Goal: Submit feedback/report problem: Submit feedback/report problem

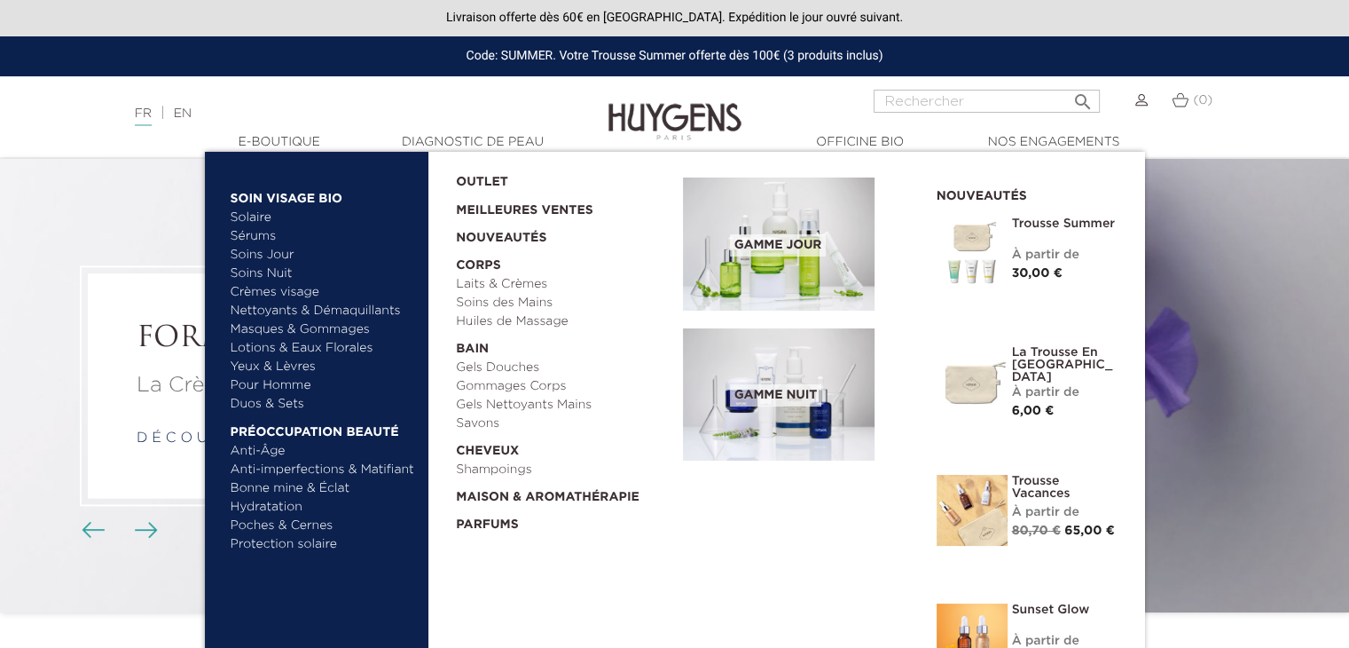
click at [295, 389] on link "Pour Homme" at bounding box center [323, 385] width 185 height 19
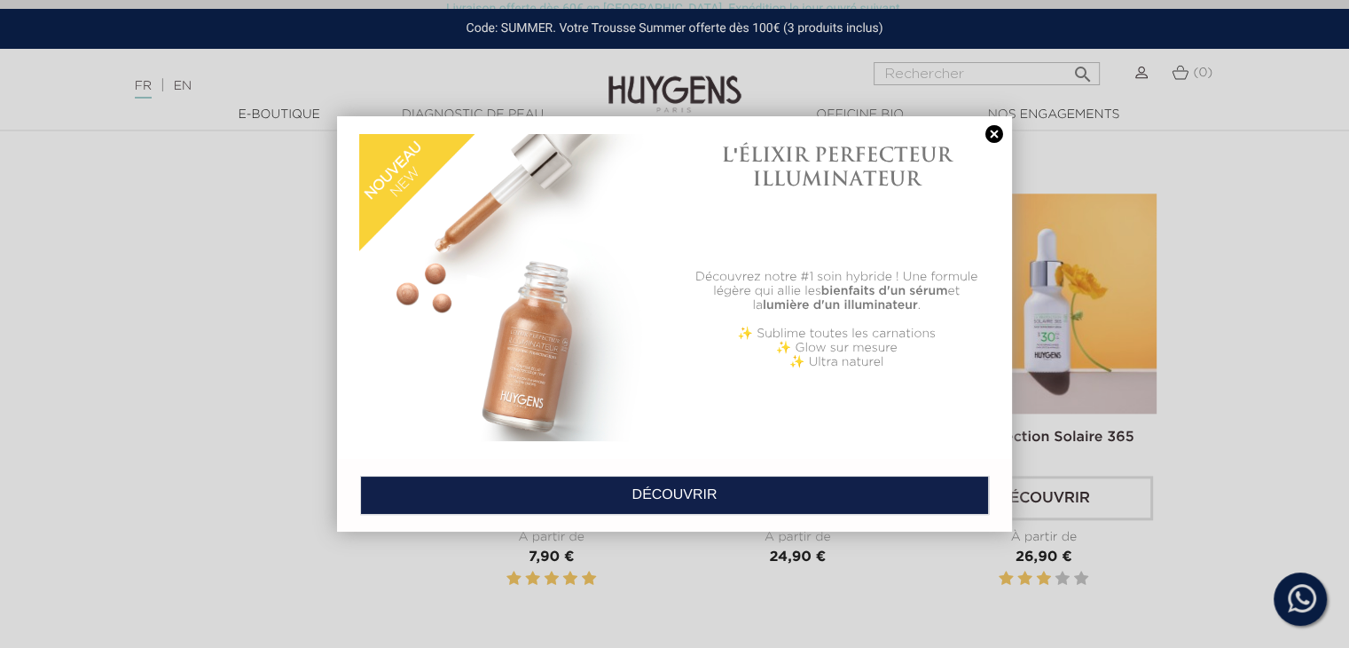
scroll to position [1912, 0]
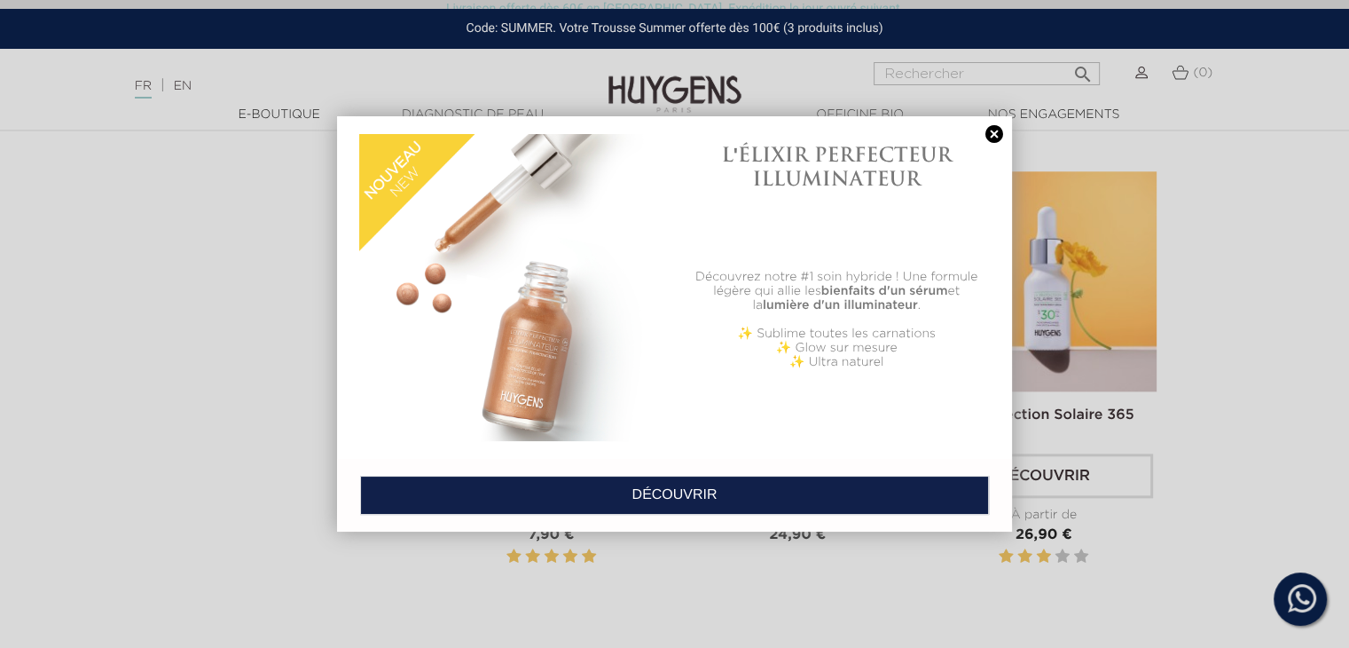
click at [1000, 128] on link at bounding box center [994, 134] width 25 height 19
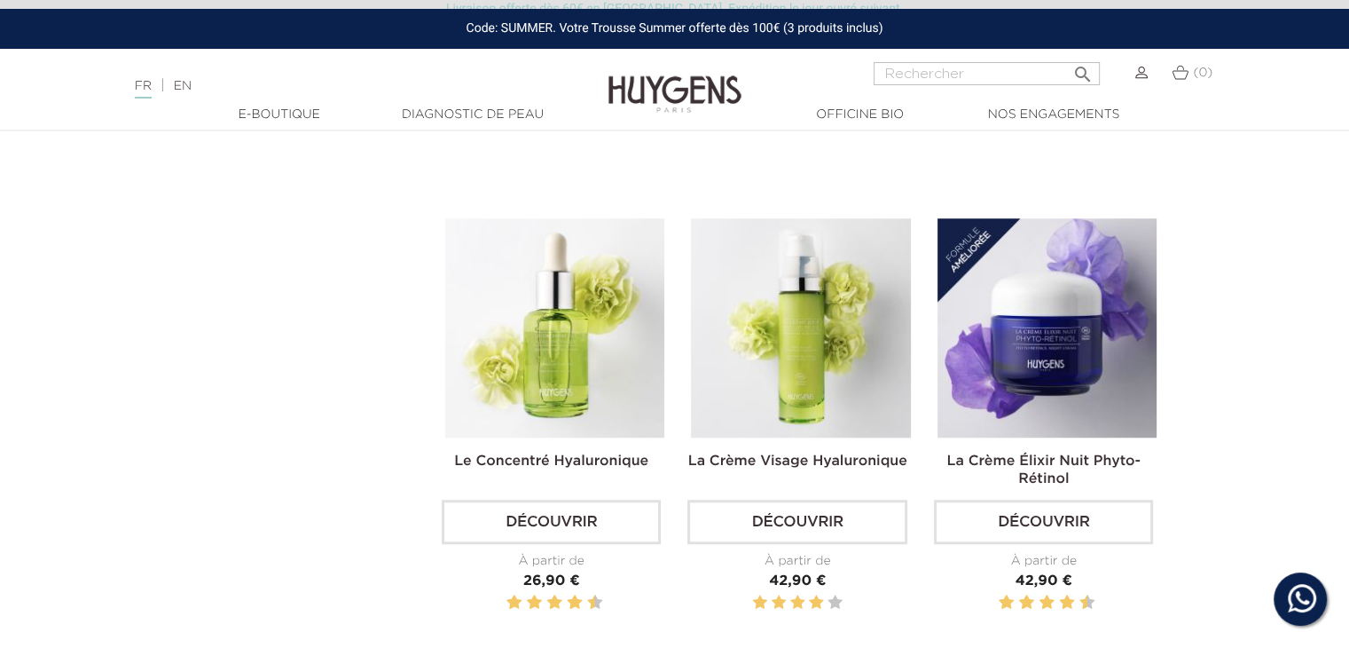
scroll to position [915, 0]
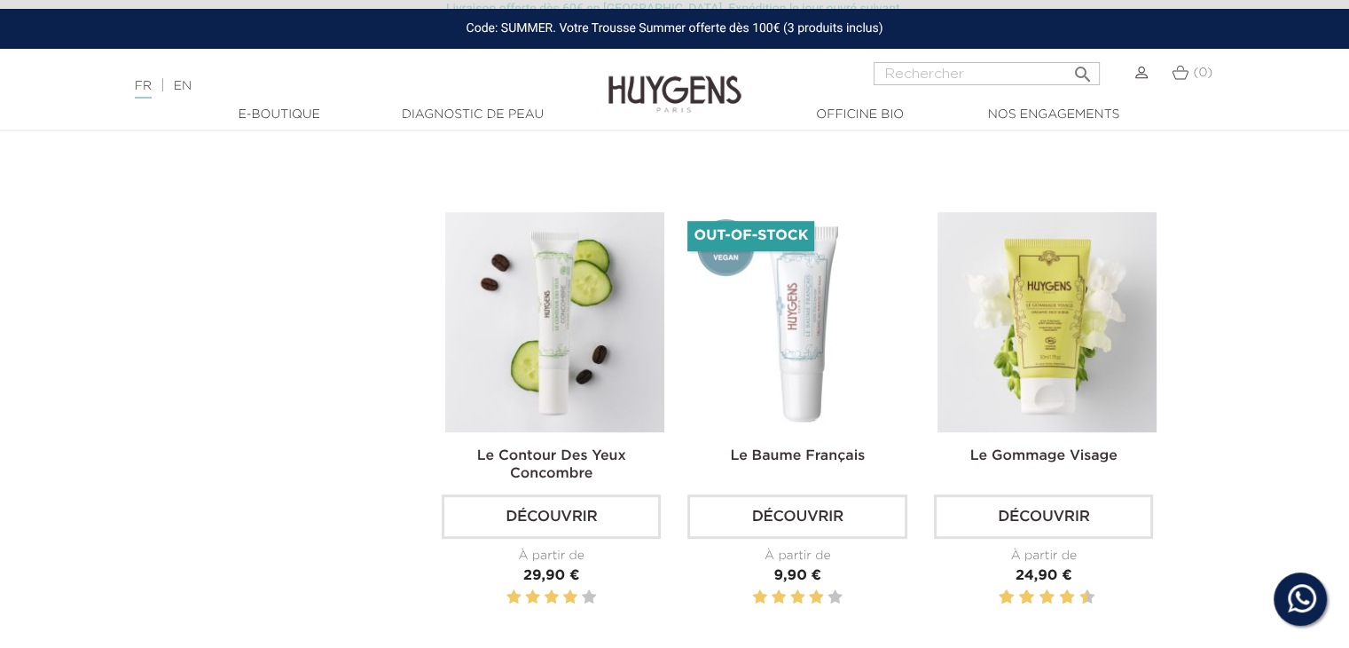
drag, startPoint x: 1362, startPoint y: 3, endPoint x: 759, endPoint y: 75, distance: 606.7
click at [759, 75] on div "Langue : FR | EN Français English  Rechercher (0) " at bounding box center [674, 83] width 1349 height 43
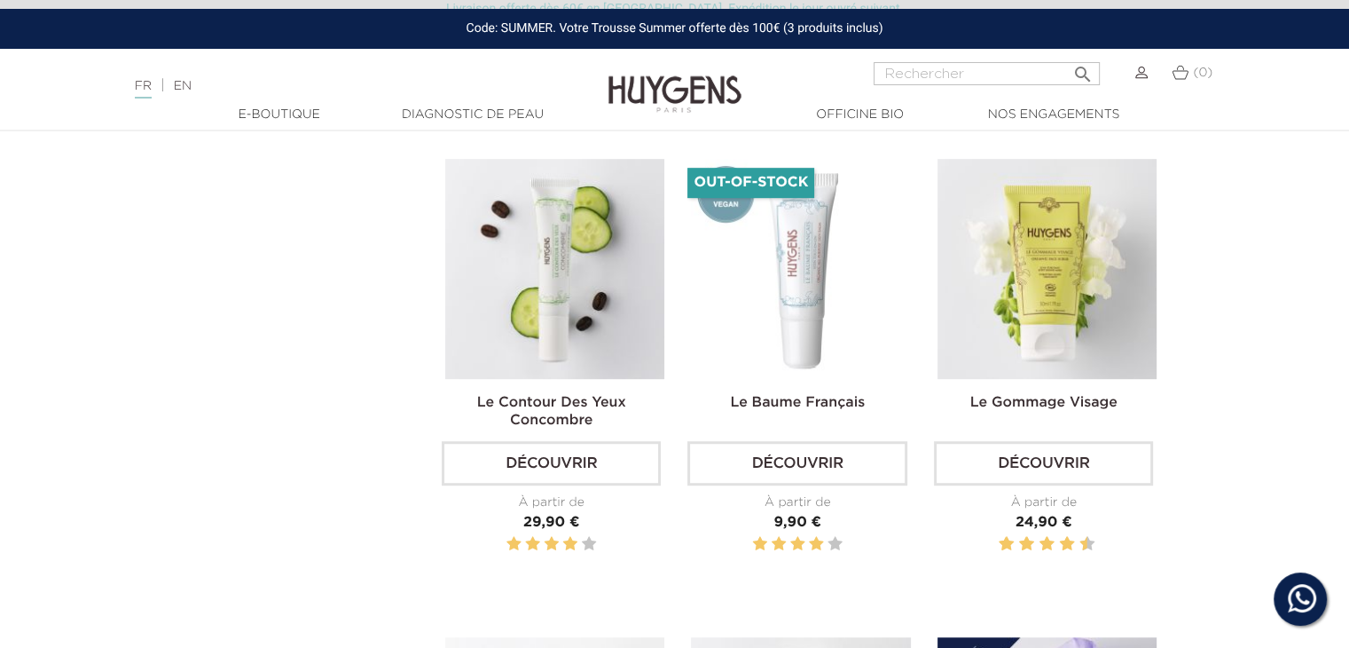
scroll to position [942, 0]
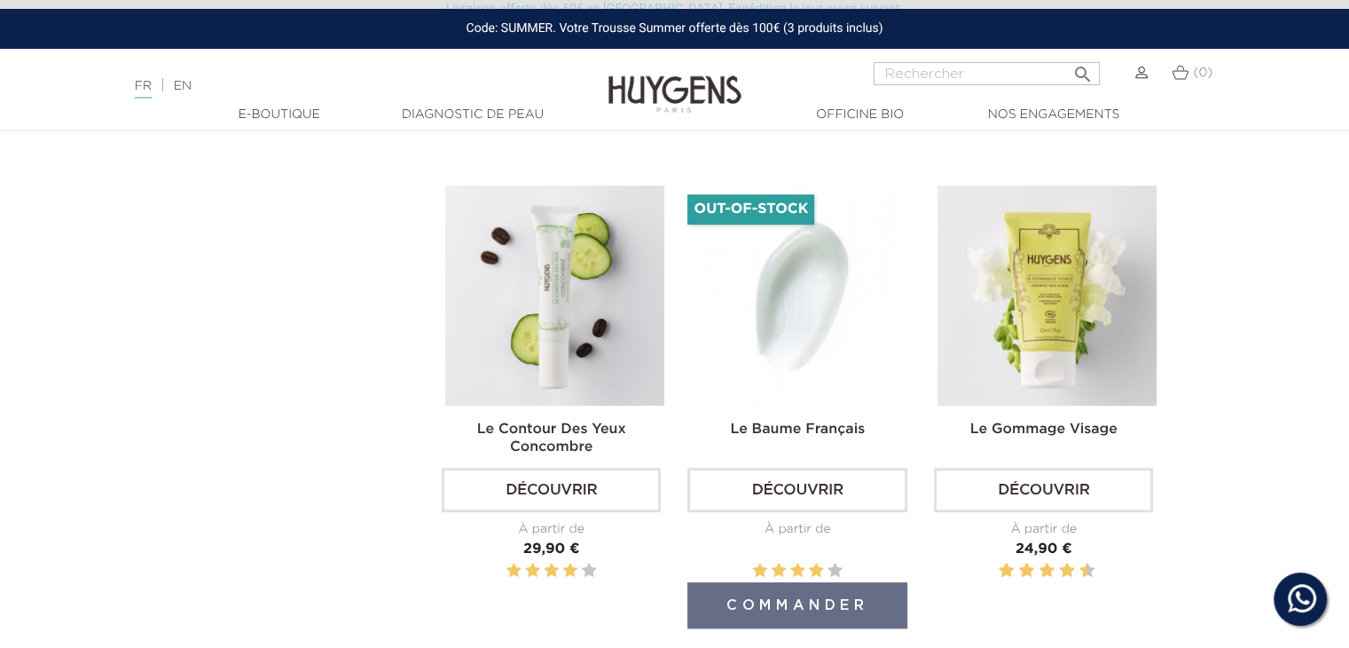
click at [795, 270] on img at bounding box center [800, 294] width 219 height 219
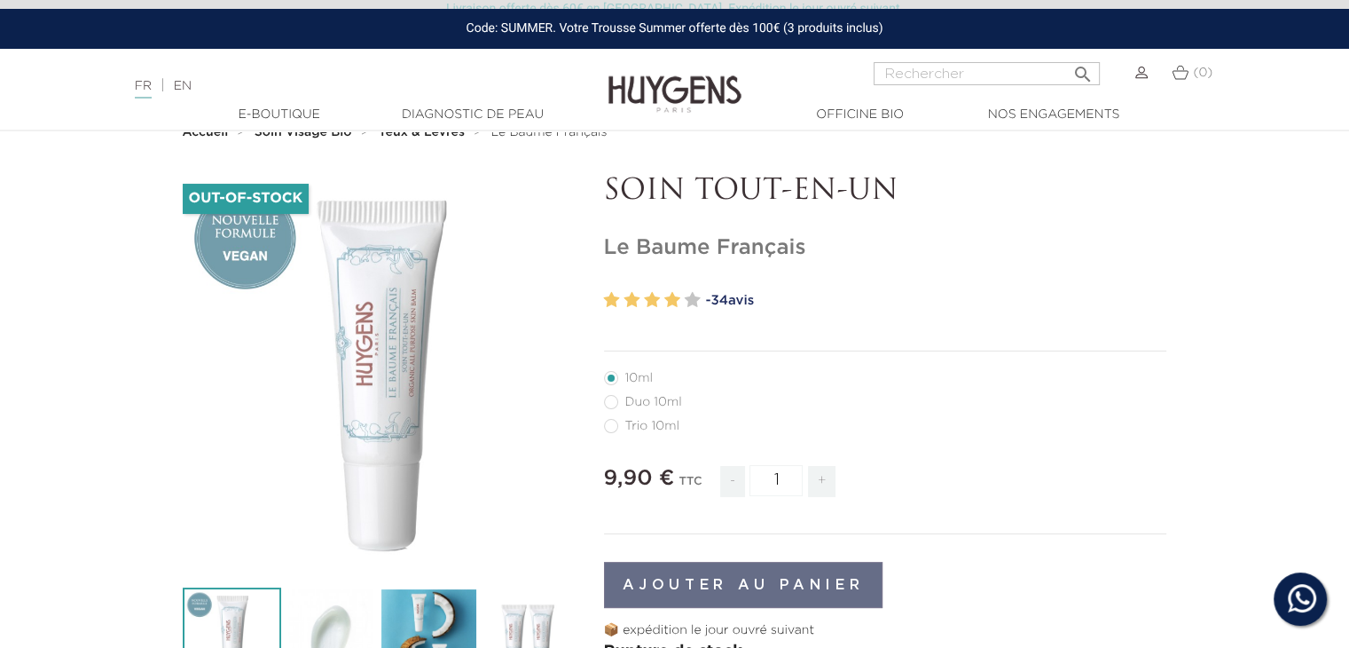
scroll to position [53, 0]
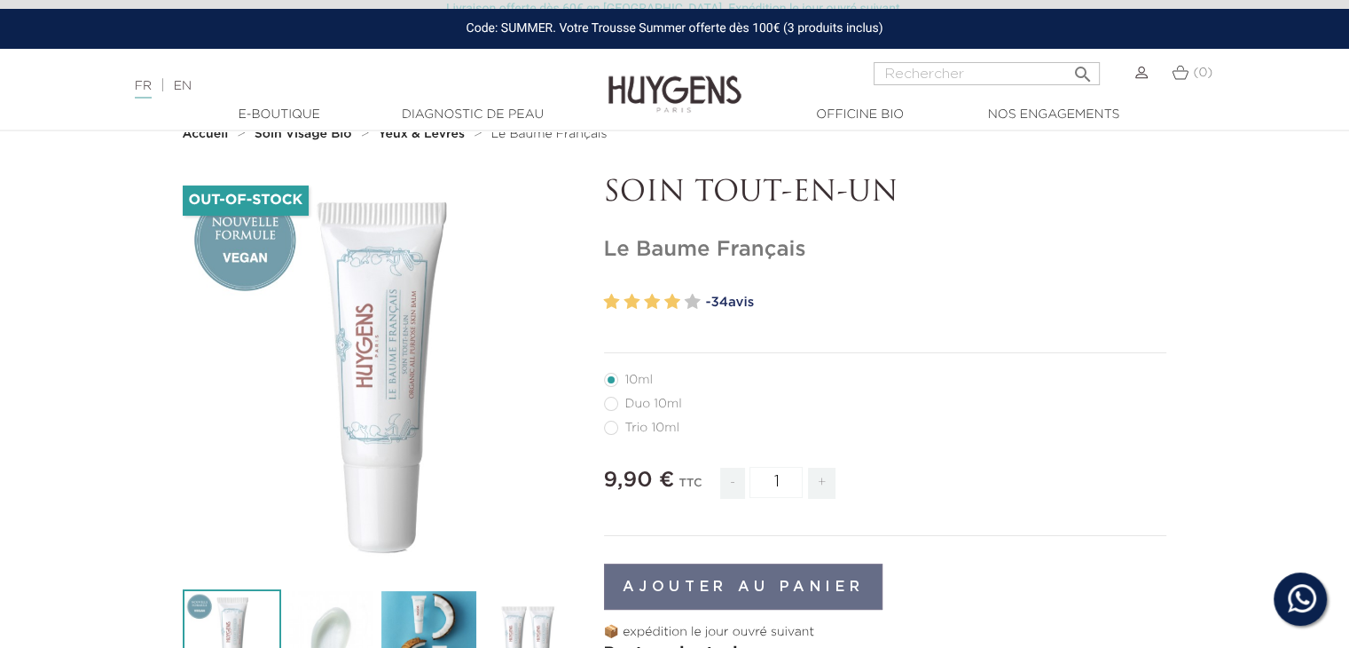
click at [608, 407] on label65"] "Duo 10ml" at bounding box center [653, 404] width 99 height 14
radio input "true"
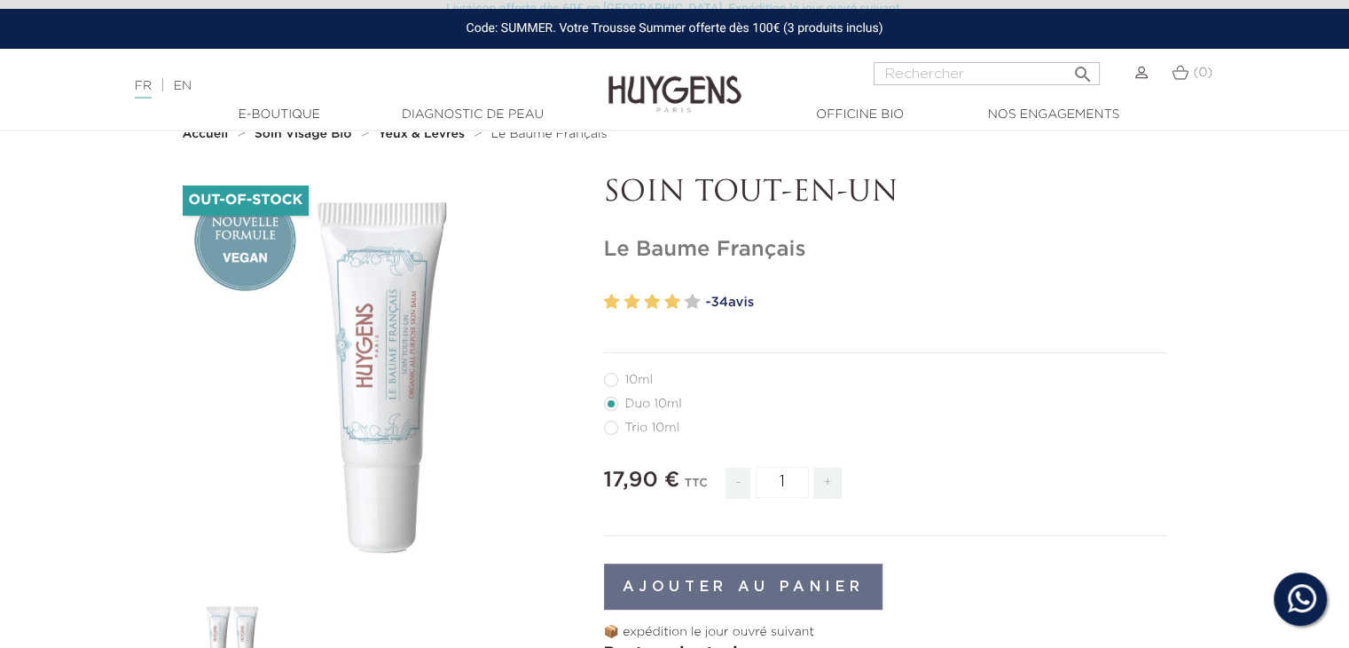
click at [611, 434] on label82"] "Trio 10ml" at bounding box center [652, 427] width 97 height 14
radio input "true"
click at [612, 379] on label2"] "10ml" at bounding box center [639, 380] width 70 height 14
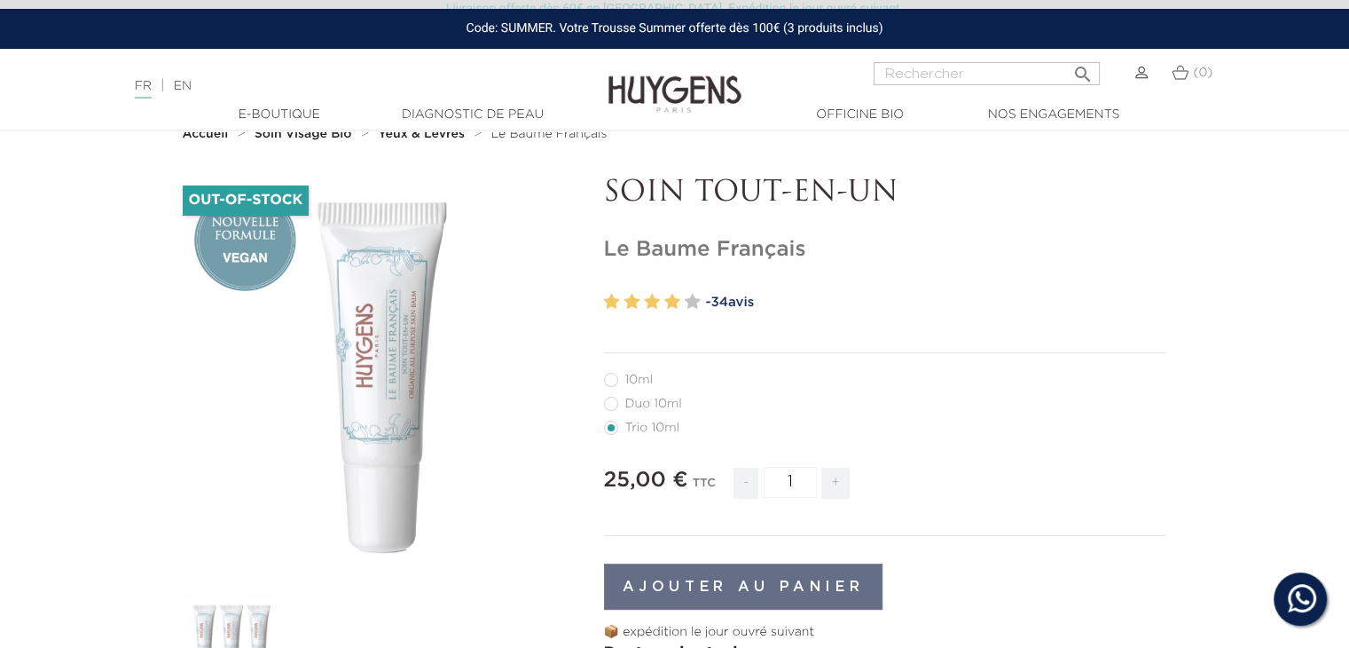
radio input "true"
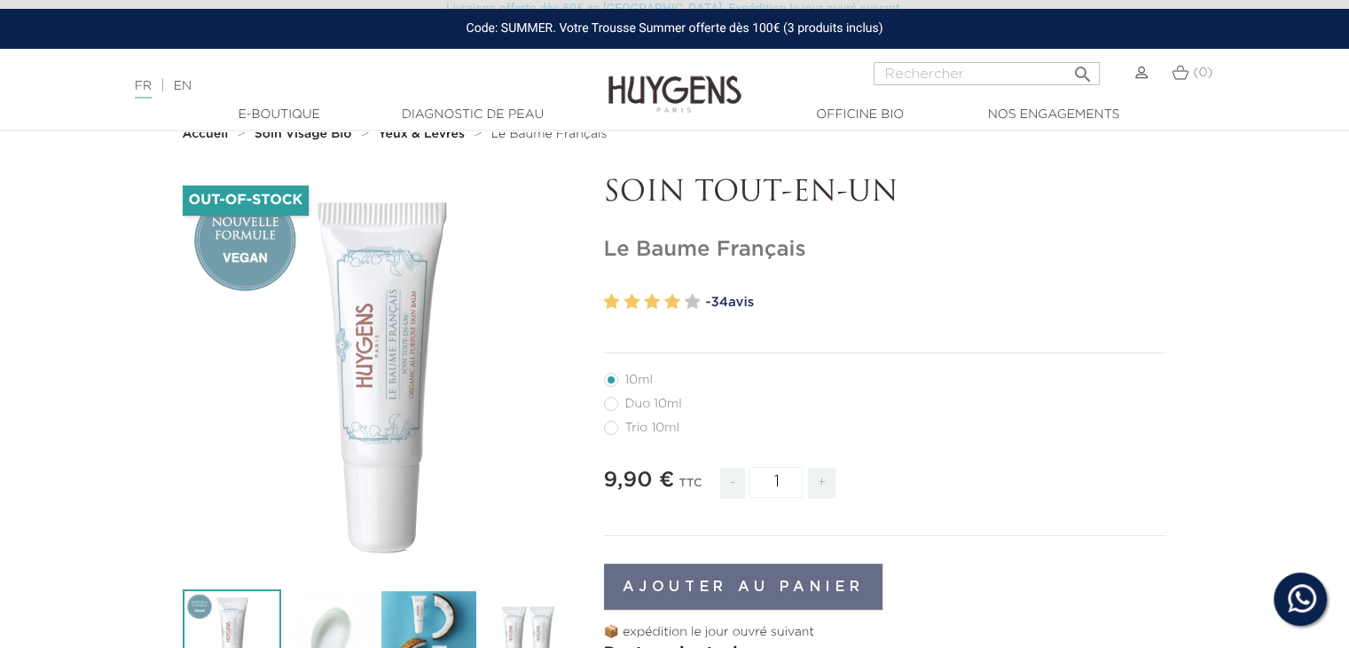
click at [611, 426] on label82"] "Trio 10ml" at bounding box center [652, 427] width 97 height 14
radio input "true"
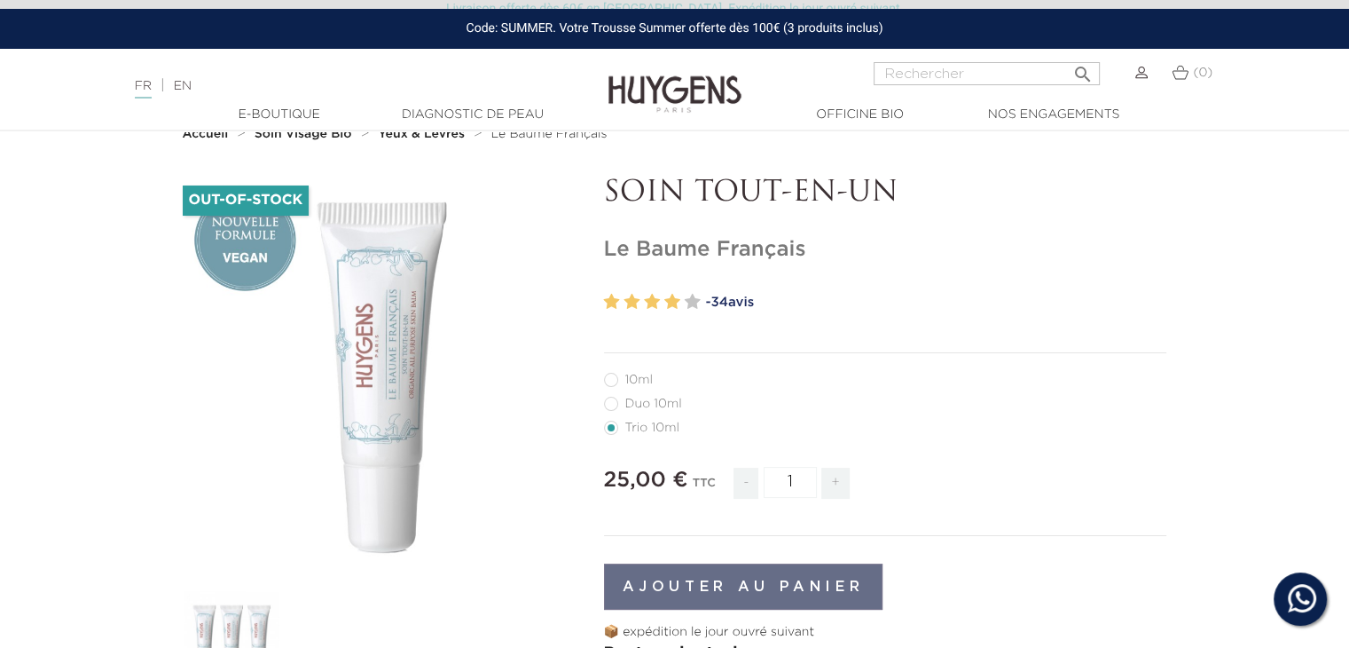
click at [909, 60] on nav "Langue : FR | EN Français English  Rechercher (0) " at bounding box center [674, 71] width 1349 height 44
click at [900, 75] on input "Rechercher" at bounding box center [987, 73] width 226 height 23
type input "belle gueule"
click at [1066, 57] on button " Rechercher" at bounding box center [1082, 69] width 32 height 24
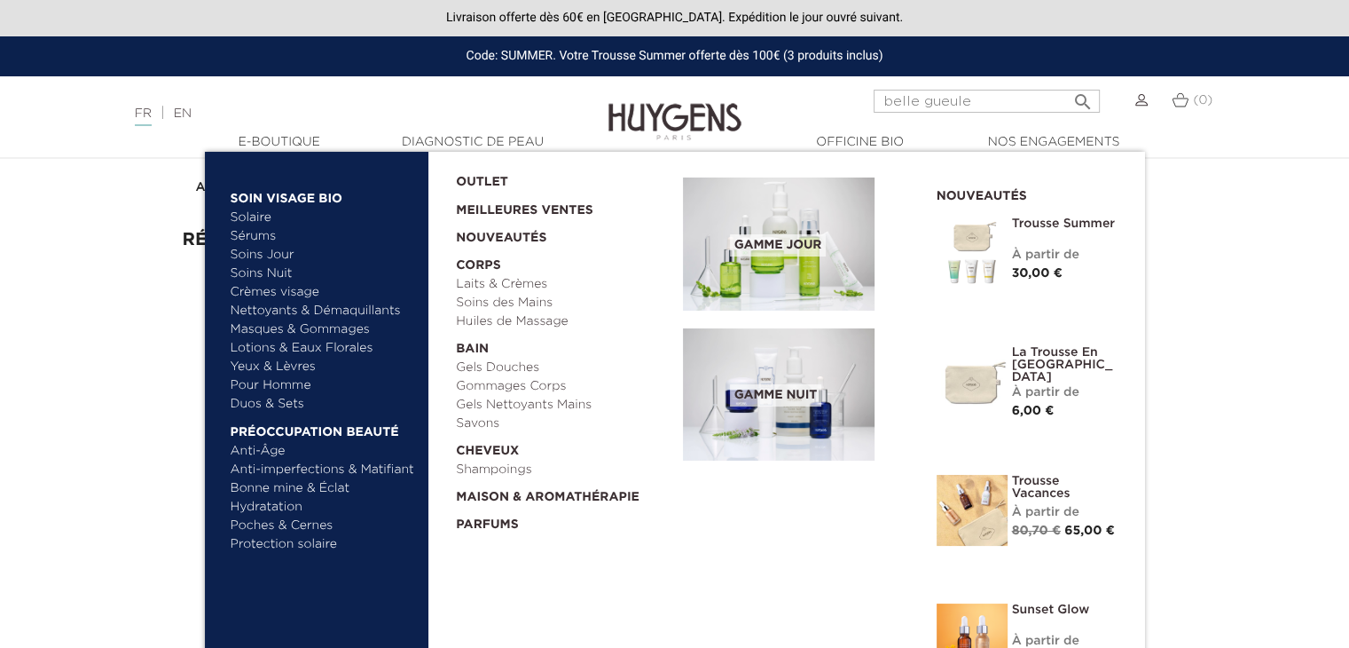
click at [279, 382] on link "Pour Homme" at bounding box center [323, 385] width 185 height 19
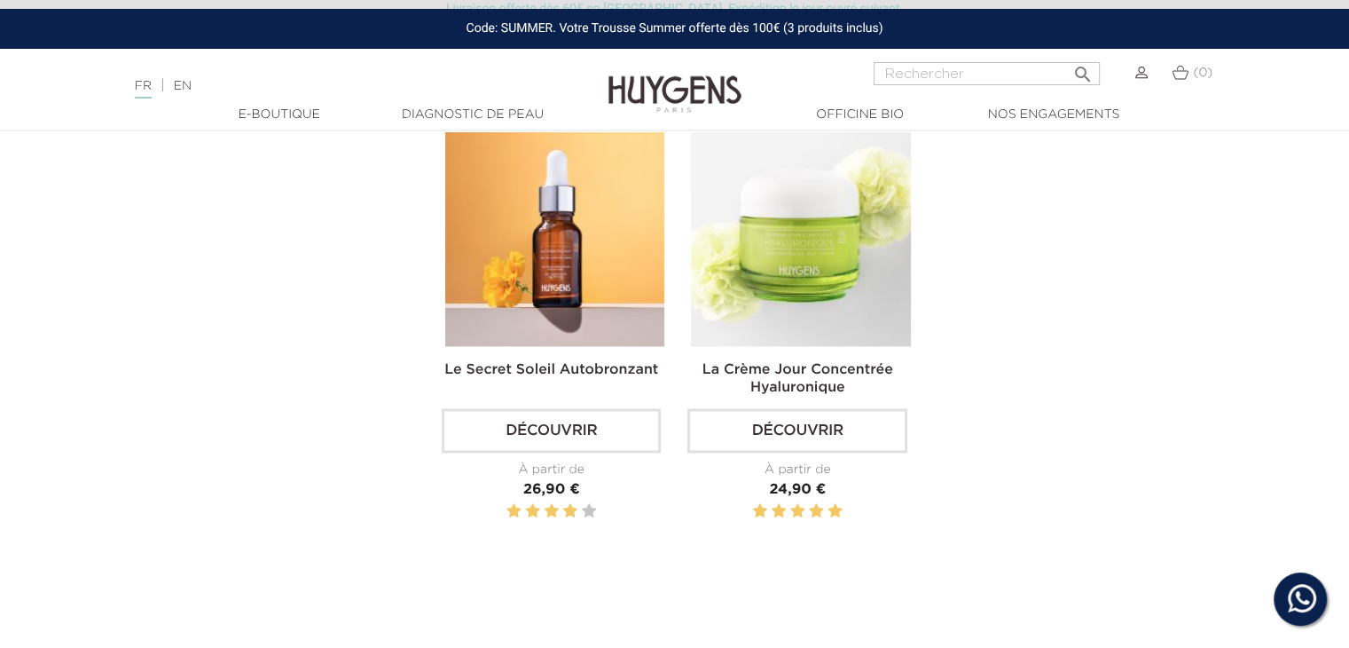
scroll to position [2435, 0]
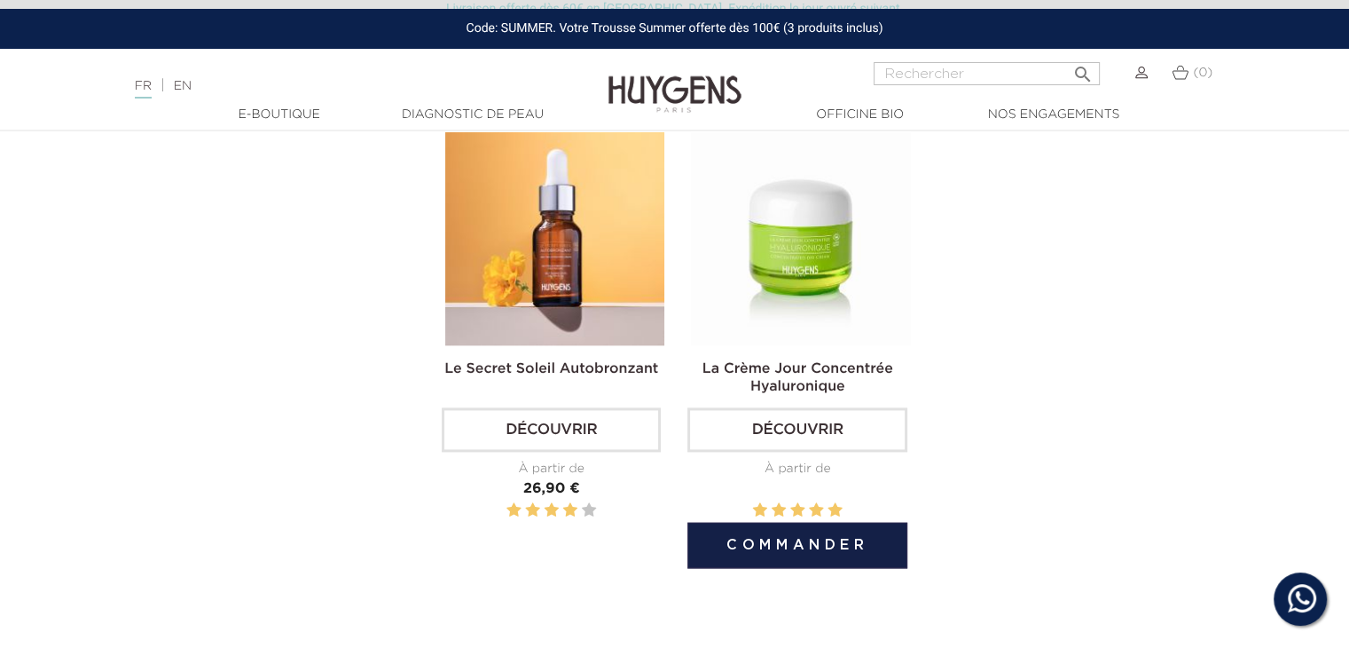
click at [828, 226] on img at bounding box center [800, 235] width 219 height 219
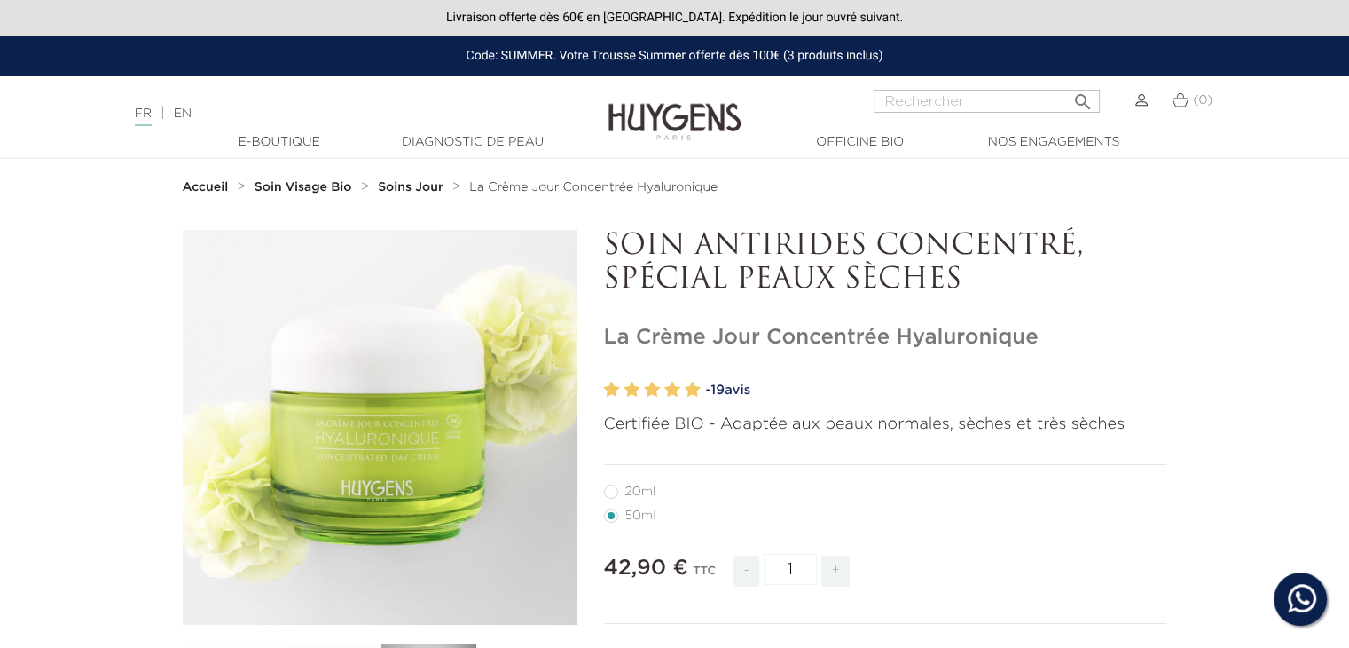
click at [615, 493] on label27"] "20ml" at bounding box center [641, 491] width 74 height 14
radio input "true"
click at [610, 518] on label4"] "50ml" at bounding box center [641, 515] width 74 height 14
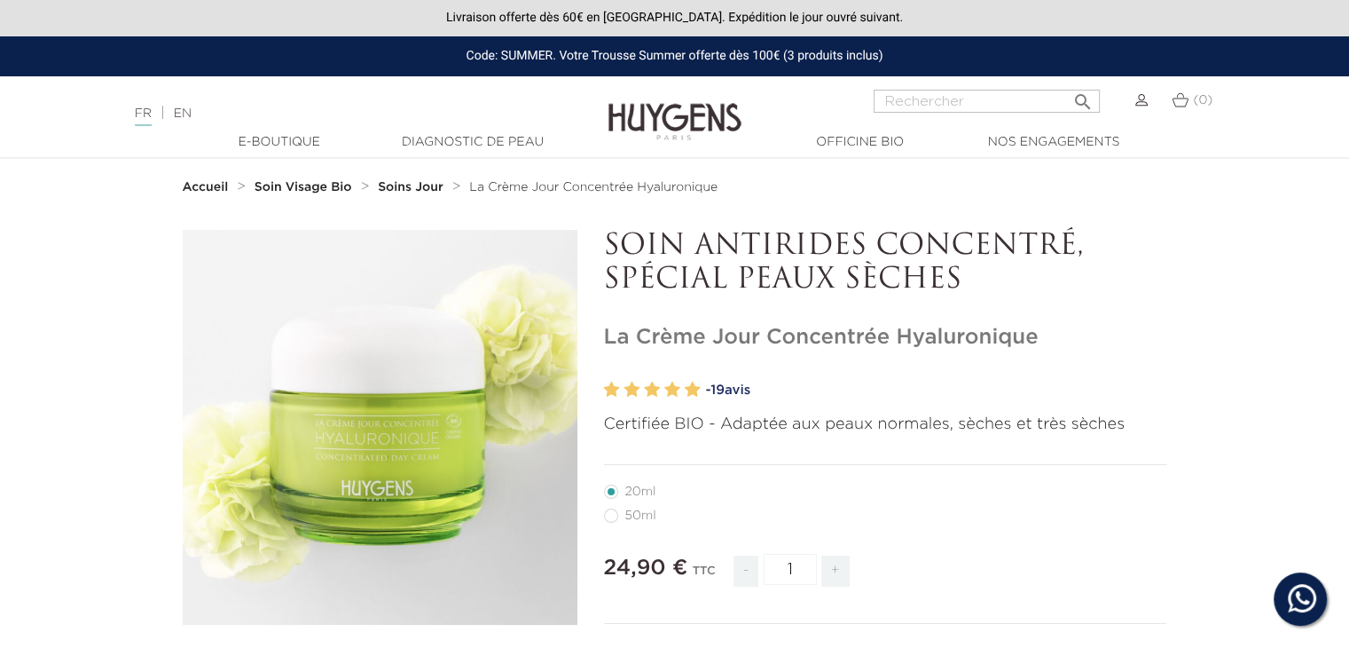
radio input "true"
click at [743, 388] on link "- 19 avis" at bounding box center [936, 390] width 461 height 27
radio input "true"
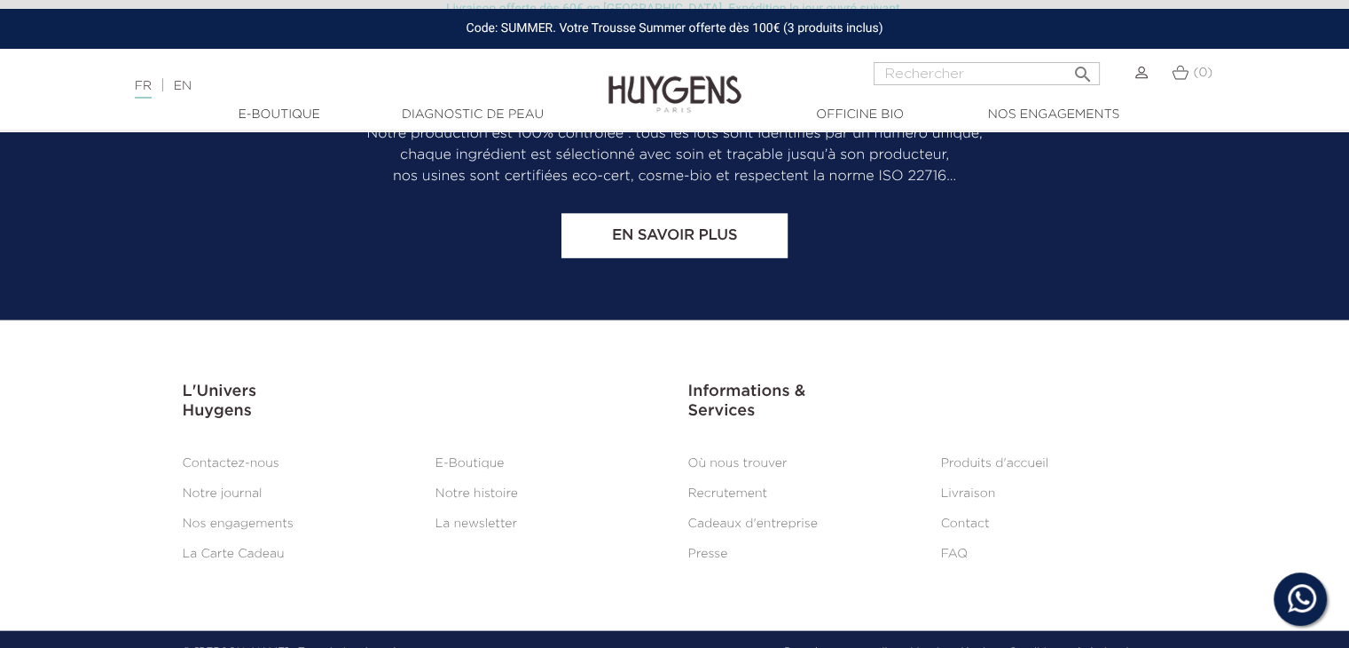
scroll to position [3717, 0]
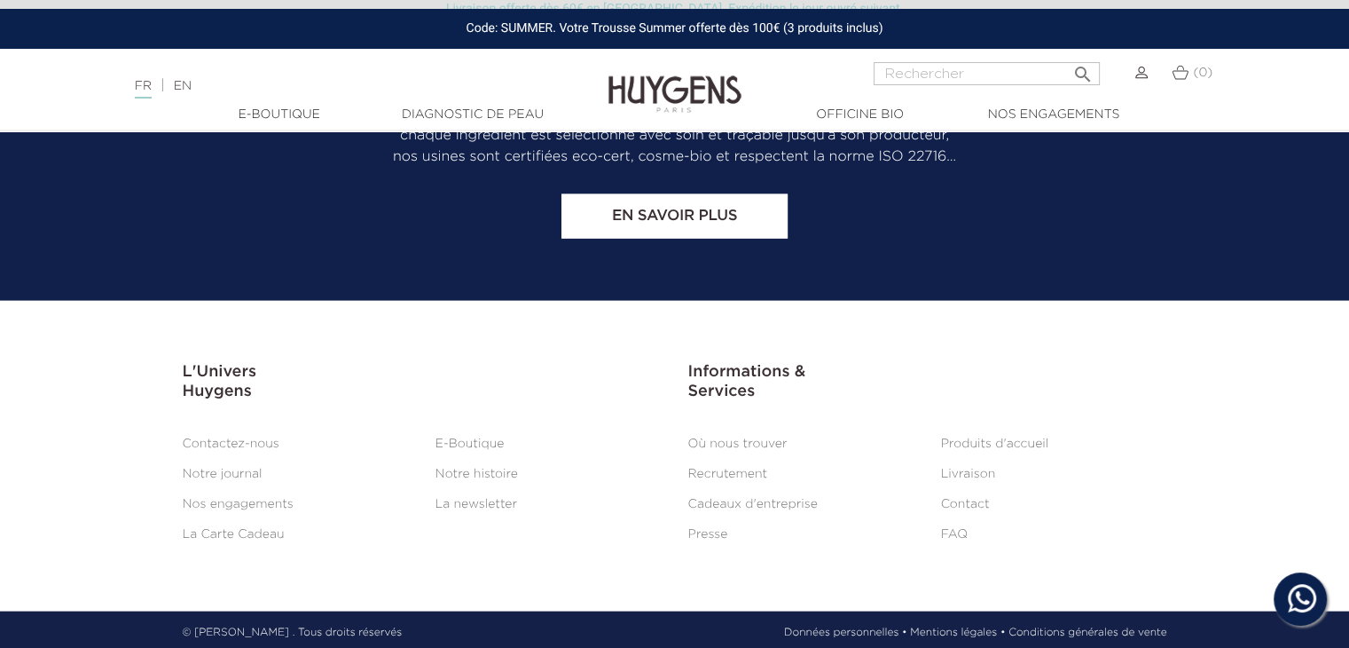
click at [848, 363] on h3 "Informations & Services" at bounding box center [927, 382] width 479 height 38
drag, startPoint x: 261, startPoint y: 432, endPoint x: 206, endPoint y: 438, distance: 55.3
click at [206, 438] on link "Contactez-nous" at bounding box center [231, 443] width 97 height 12
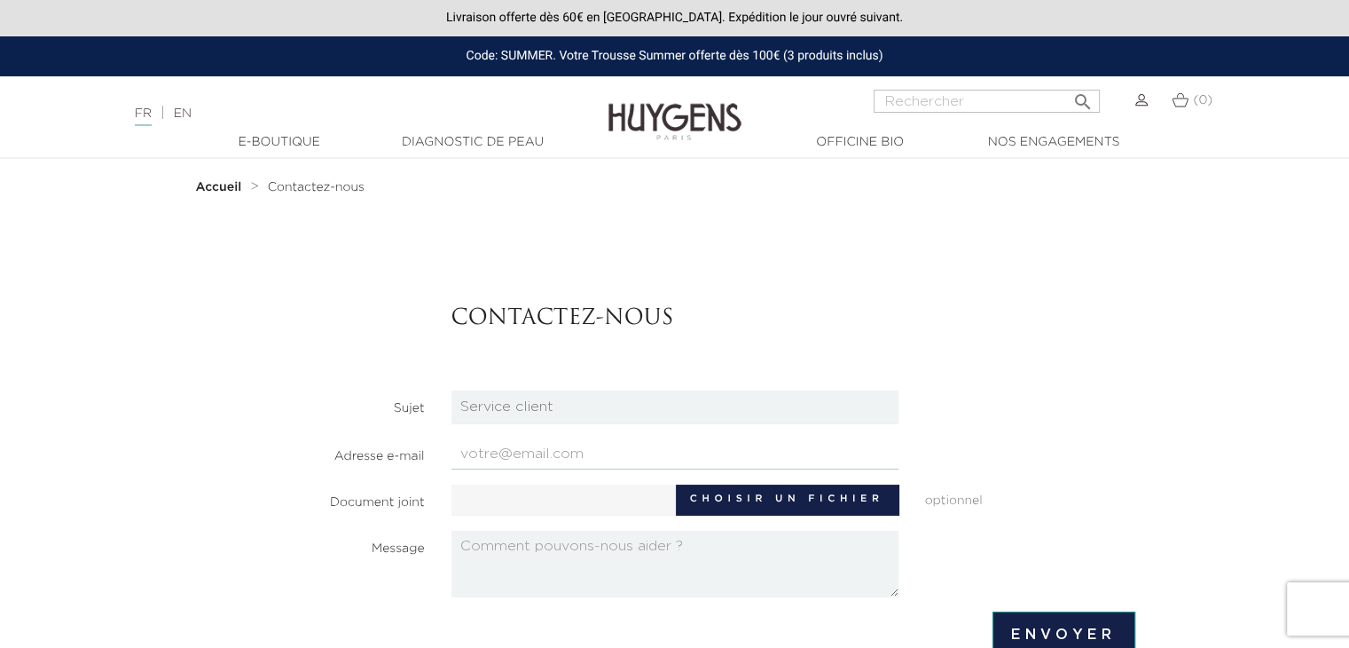
click at [646, 451] on input "email" at bounding box center [674, 453] width 447 height 31
type input "guillaume_trivier@yahoo.fr"
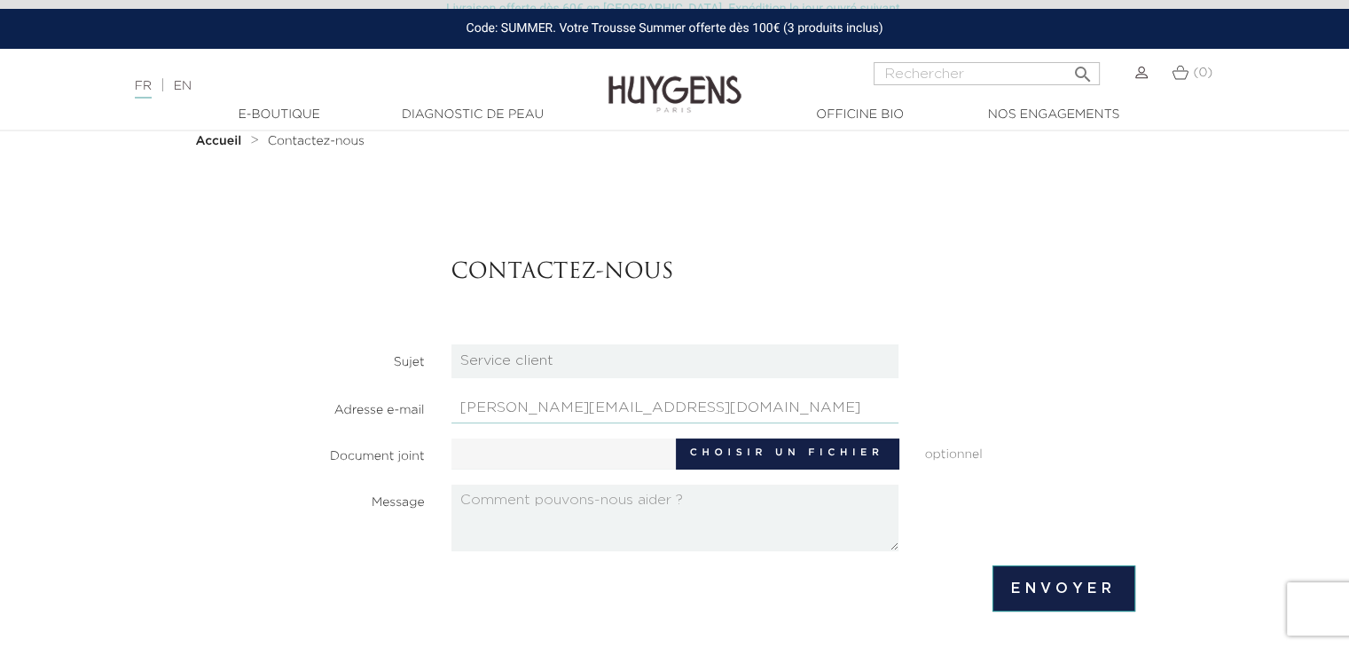
scroll to position [43, 0]
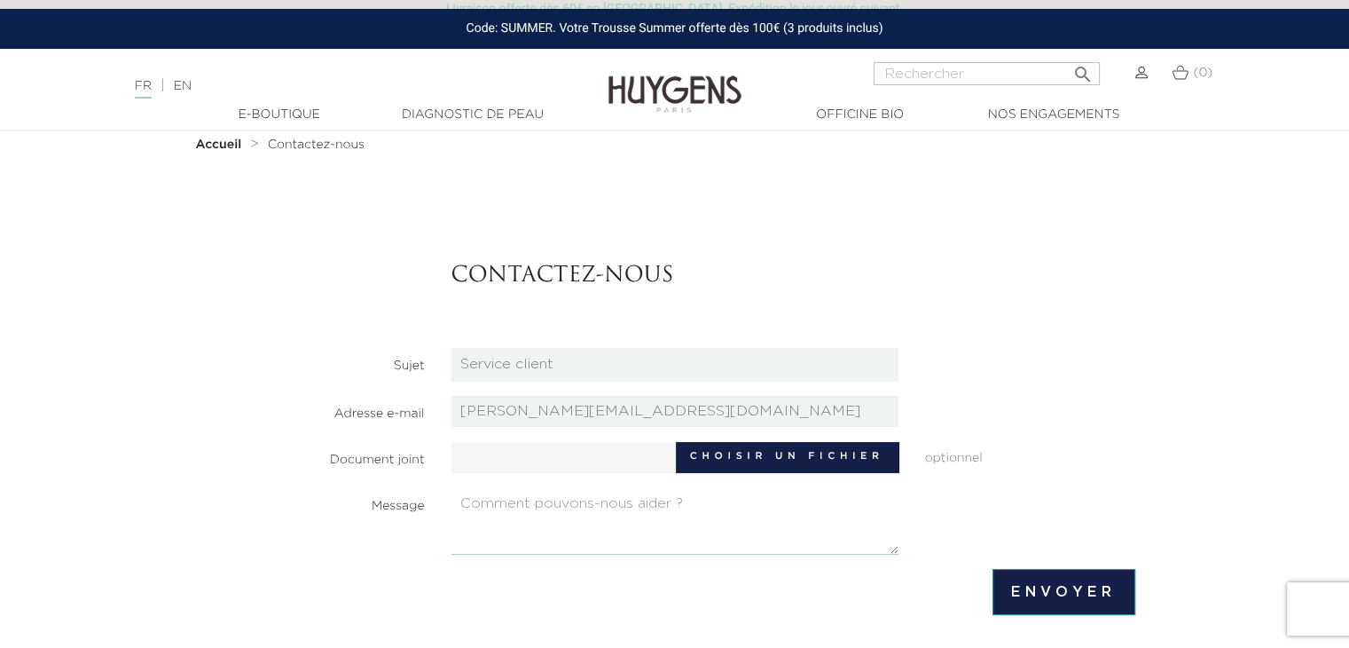
click at [553, 499] on textarea at bounding box center [674, 521] width 447 height 67
click at [553, 499] on textarea "Bonjour, pas moyen de commander le soin belle geule depuis plusieurs mois. Cela…" at bounding box center [674, 521] width 447 height 67
click at [699, 523] on textarea "Bonjour, pas moyen de commander le soin belle geule depuis plusieurs mois. Cela…" at bounding box center [674, 521] width 447 height 67
click at [687, 517] on textarea "Bonjour, pas moyen de commander le soin belle geule depuis plusieurs mois. Cela…" at bounding box center [674, 521] width 447 height 67
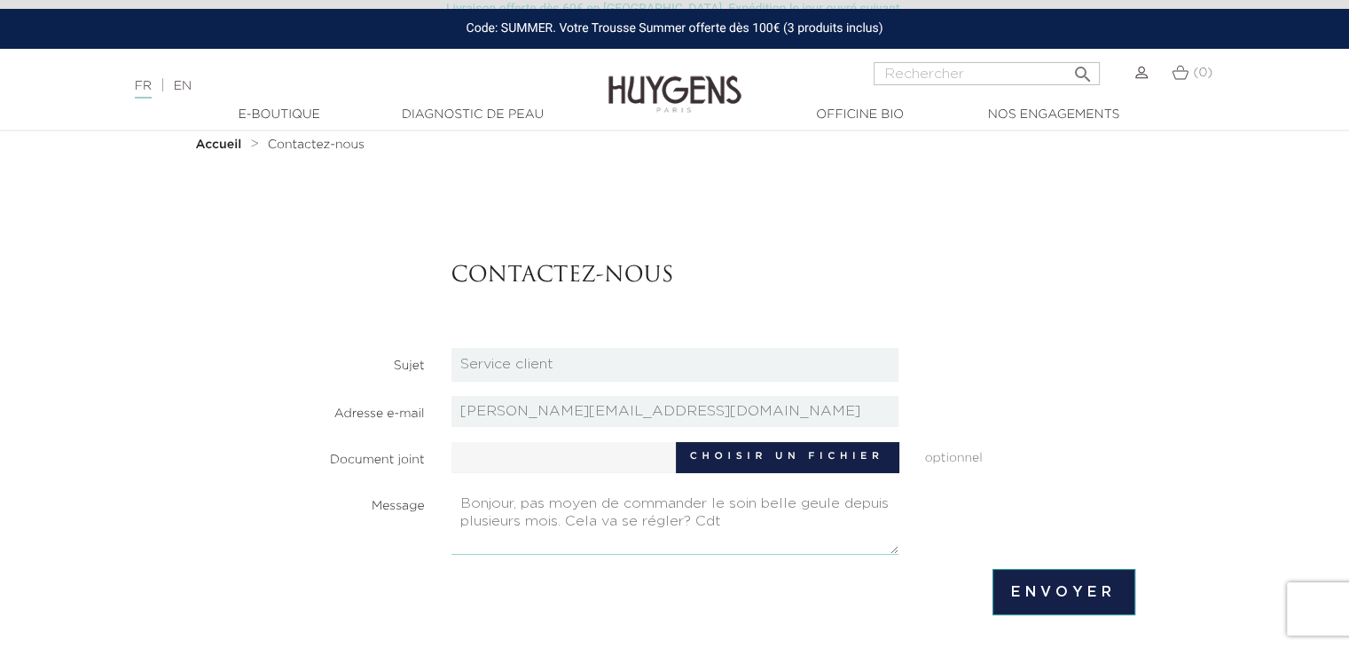
click at [684, 517] on textarea "Bonjour, pas moyen de commander le soin belle geule depuis plusieurs mois. Cela…" at bounding box center [674, 521] width 447 height 67
type textarea "Bonjour, pas moyen de commander le soin belle geule depuis plusieurs mois. Cela…"
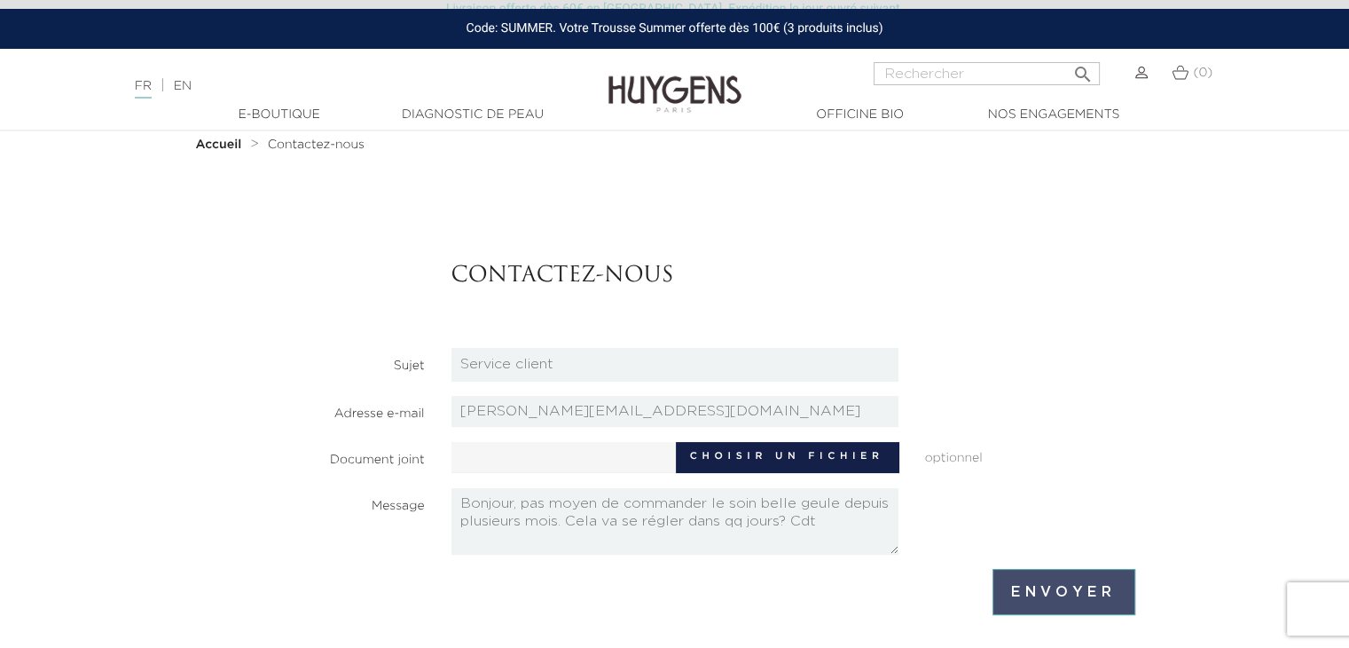
click at [1035, 590] on input "Envoyer" at bounding box center [1064, 592] width 142 height 46
